Goal: Navigation & Orientation: Find specific page/section

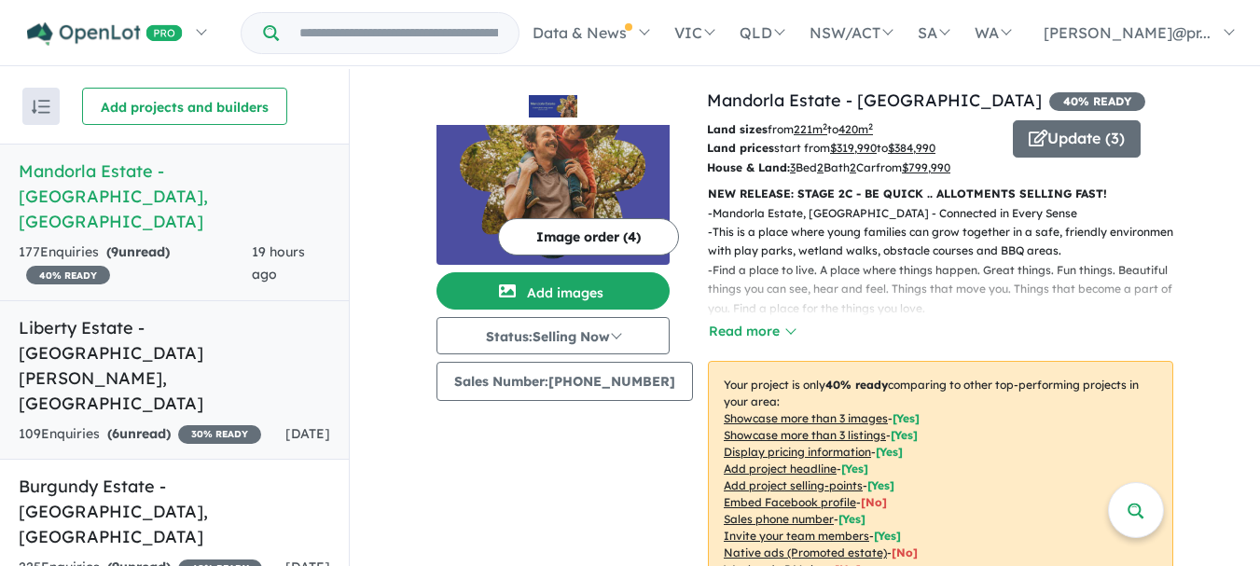
click at [84, 315] on h5 "Liberty Estate - [GEOGRAPHIC_DATA][PERSON_NAME][GEOGRAPHIC_DATA]" at bounding box center [175, 365] width 312 height 101
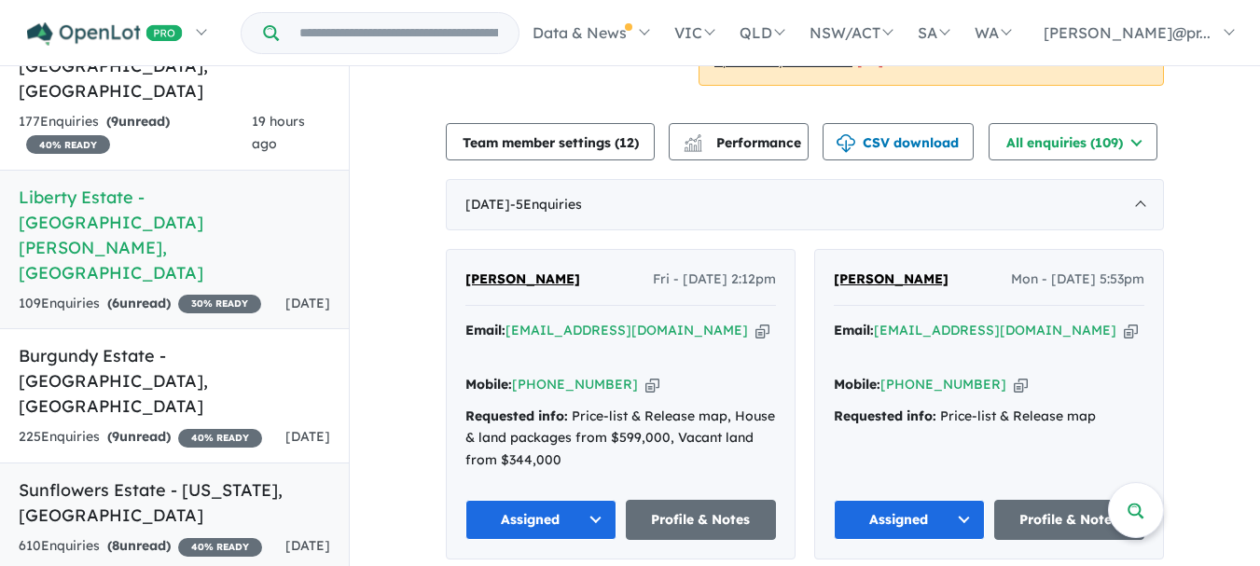
scroll to position [187, 0]
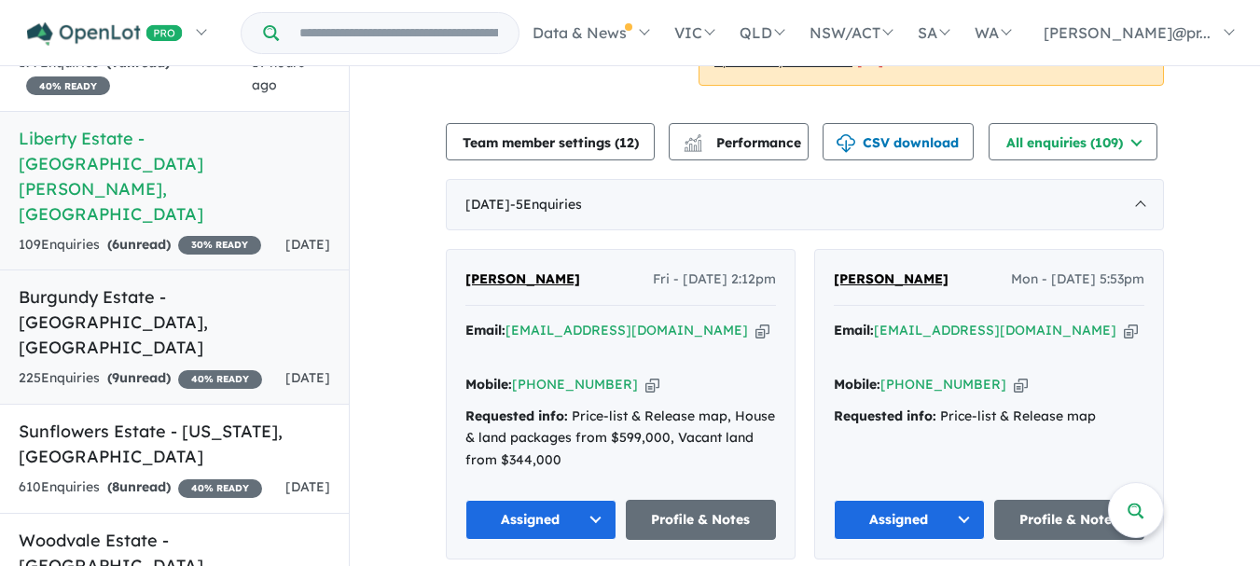
click at [111, 285] on h5 "Burgundy Estate - [GEOGRAPHIC_DATA] , [GEOGRAPHIC_DATA]" at bounding box center [175, 323] width 312 height 76
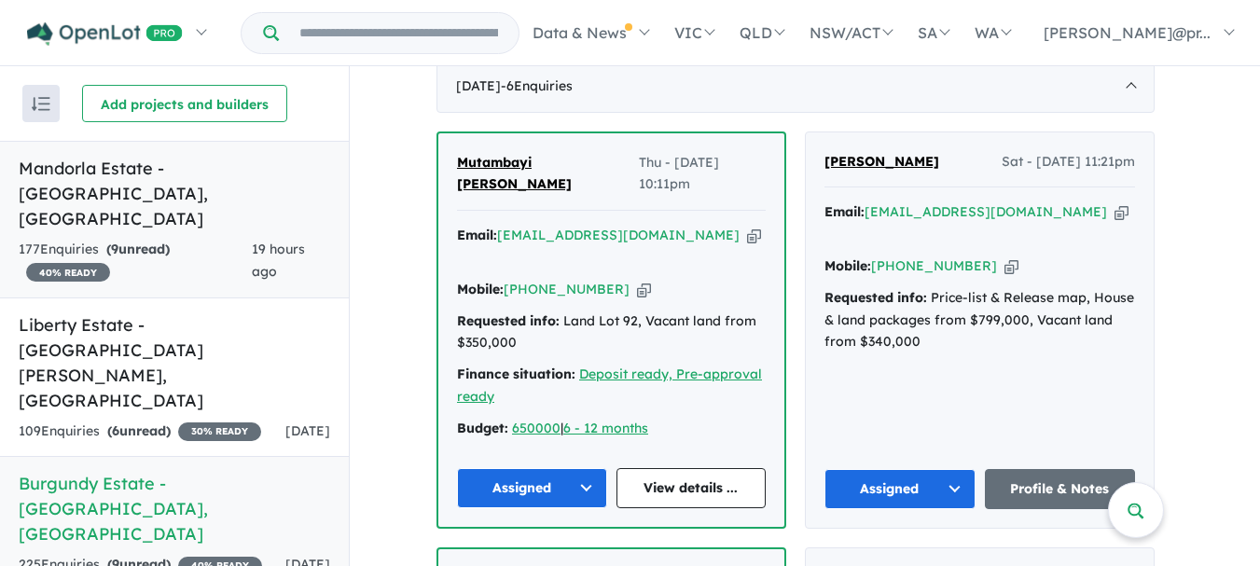
click at [113, 186] on h5 "Mandorla Estate - [GEOGRAPHIC_DATA][PERSON_NAME][GEOGRAPHIC_DATA]" at bounding box center [175, 194] width 312 height 76
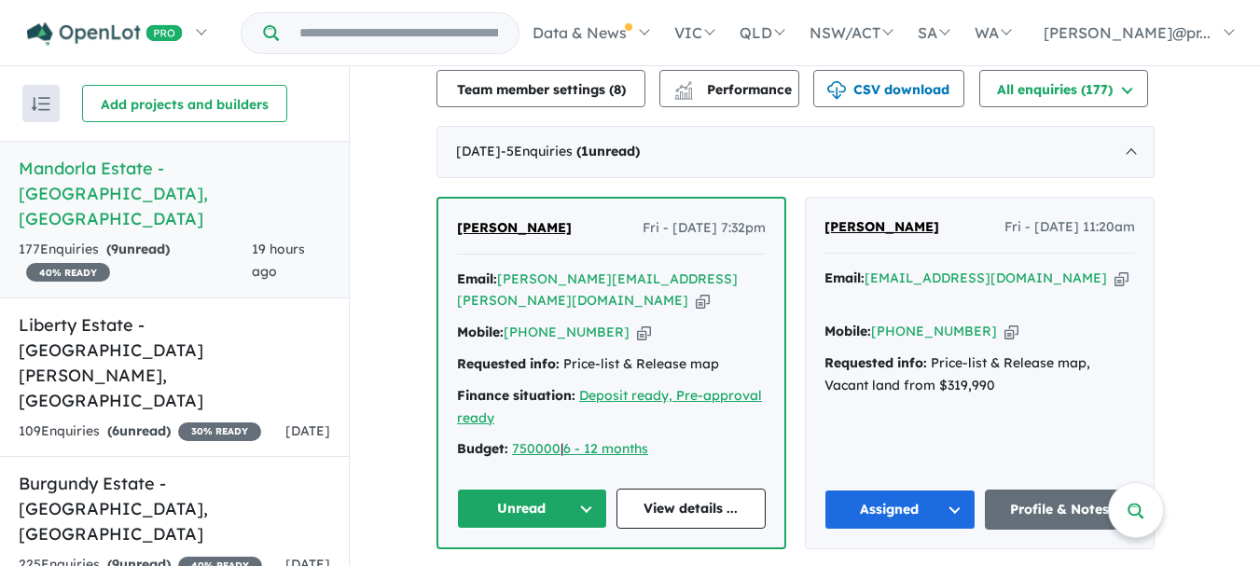
scroll to position [653, 0]
